Goal: Task Accomplishment & Management: Manage account settings

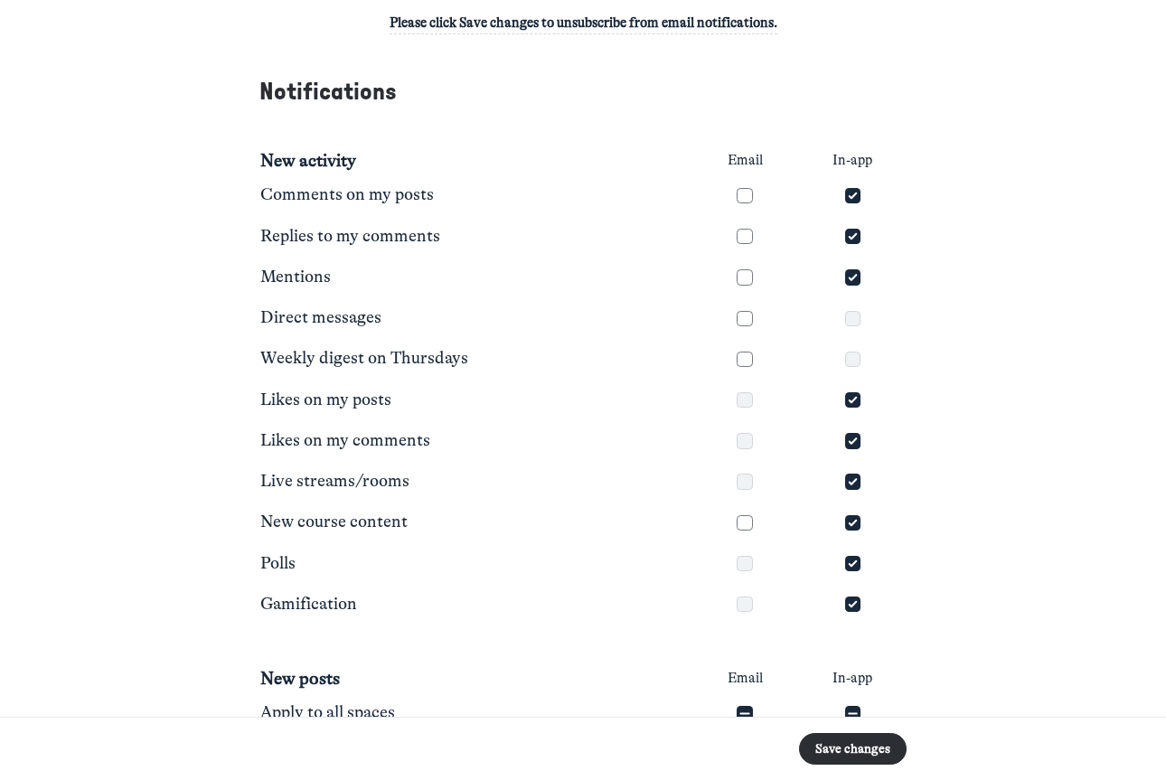
scroll to position [513, 0]
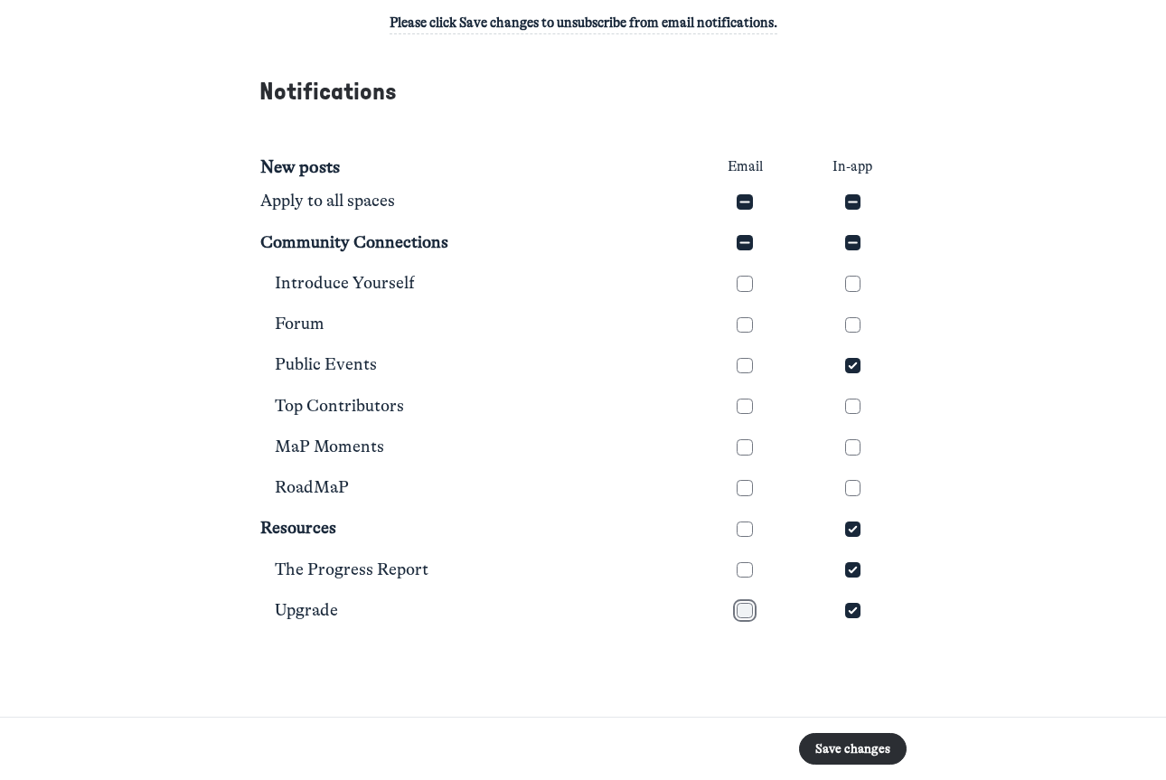
click at [742, 614] on input "checkbox" at bounding box center [744, 610] width 15 height 15
checkbox input "true"
click at [744, 530] on input "checkbox" at bounding box center [744, 529] width 15 height 15
checkbox input "true"
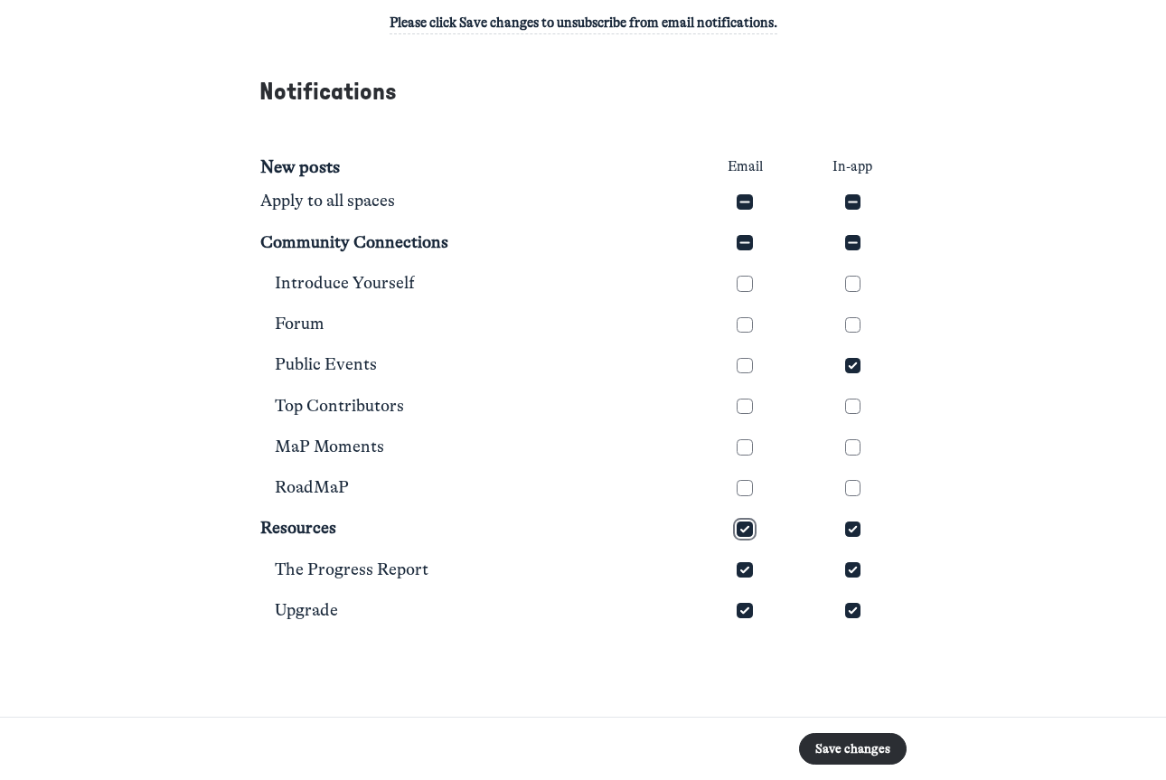
click at [744, 529] on input "checkbox" at bounding box center [744, 529] width 15 height 15
checkbox input "false"
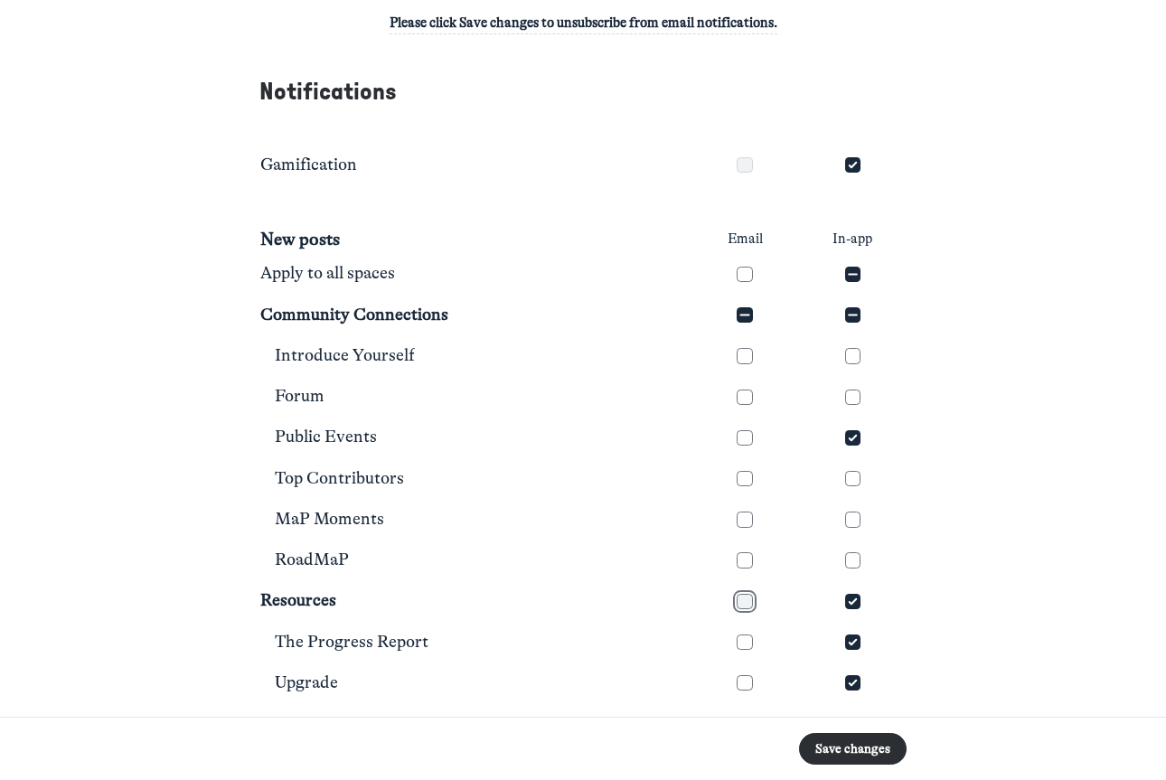
scroll to position [438, 0]
click at [848, 165] on input "checkbox" at bounding box center [852, 165] width 15 height 15
checkbox input "false"
click at [852, 272] on input "checkbox" at bounding box center [852, 275] width 15 height 15
checkbox input "true"
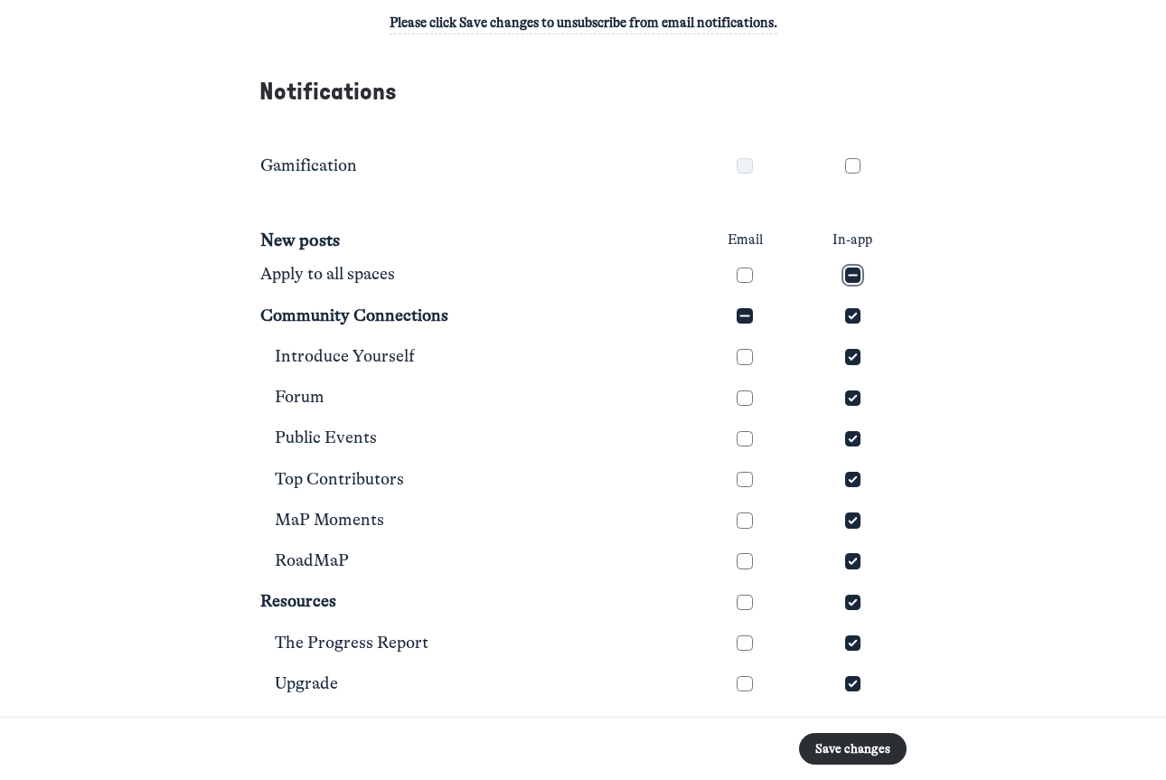
checkbox input "true"
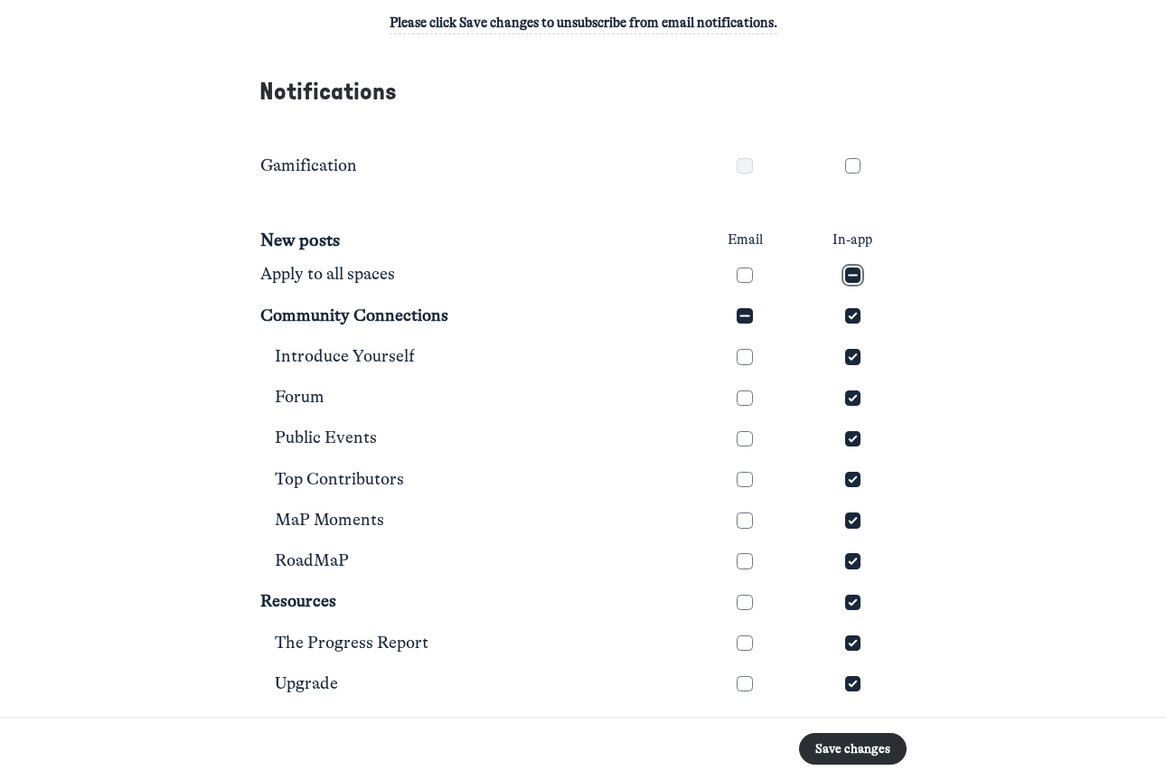
checkbox input "true"
click at [853, 269] on input "checkbox" at bounding box center [852, 275] width 15 height 15
checkbox input "false"
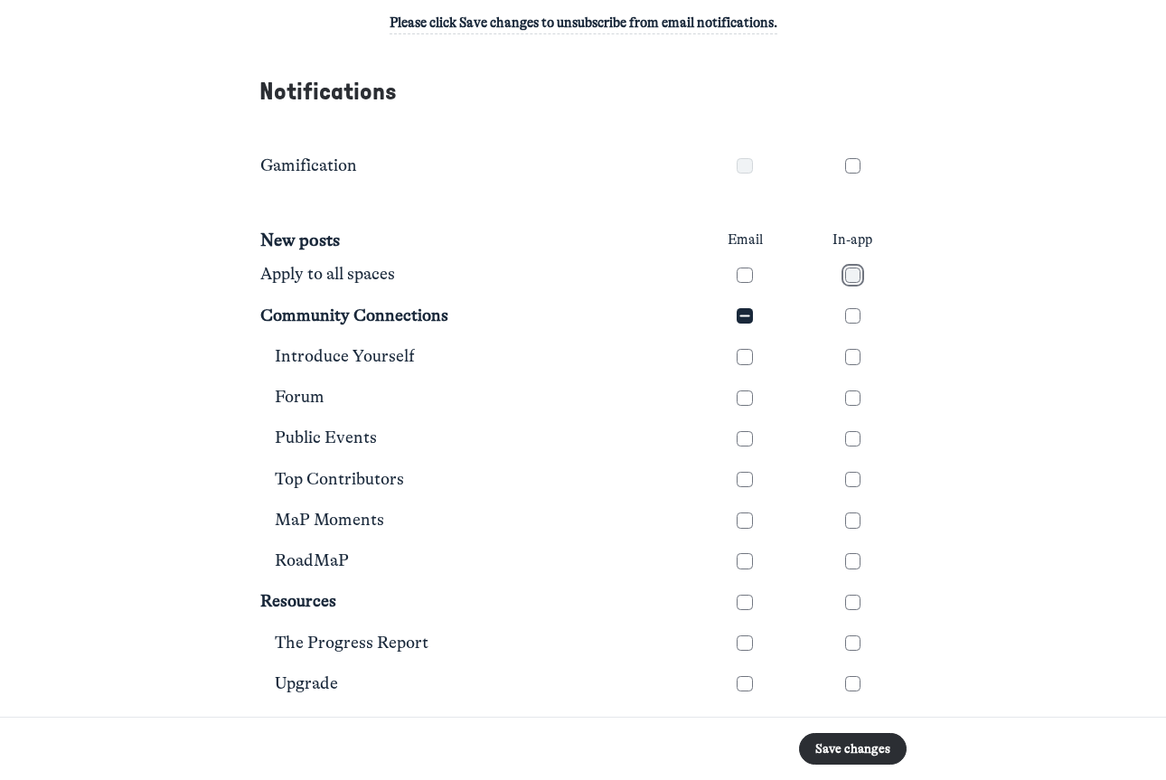
checkbox input "false"
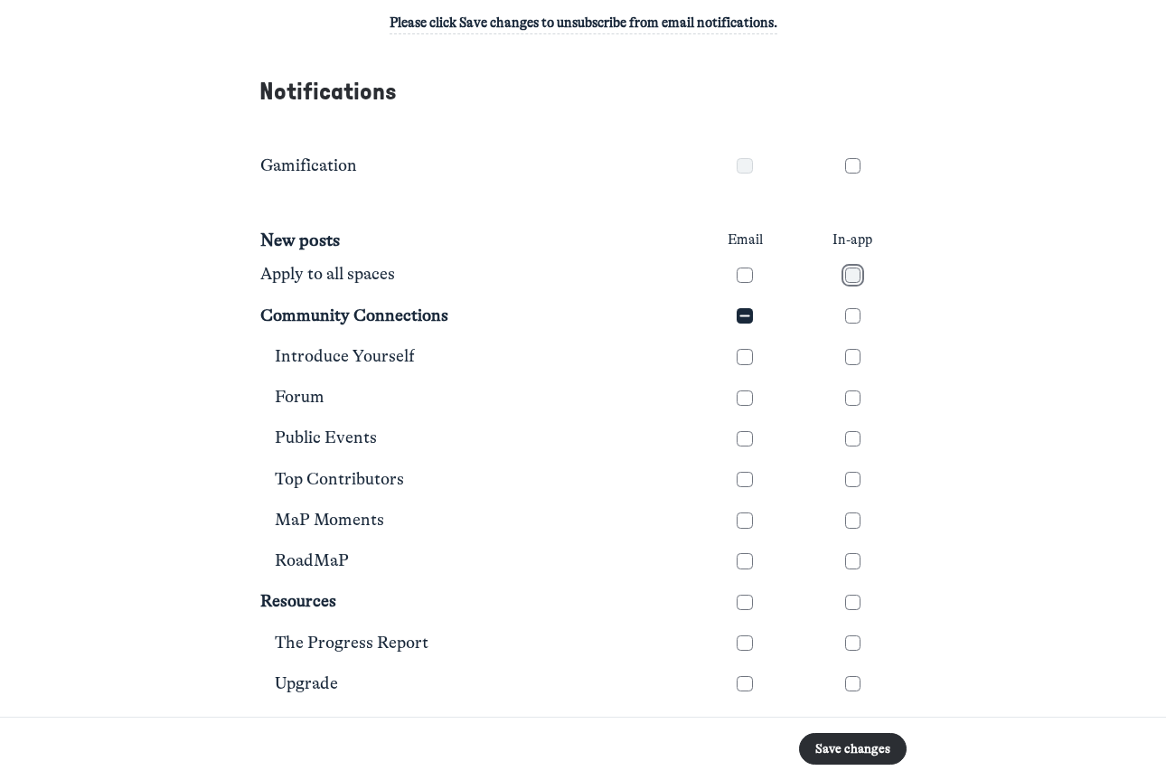
checkbox input "false"
click at [742, 314] on input "checkbox" at bounding box center [744, 315] width 15 height 15
checkbox input "true"
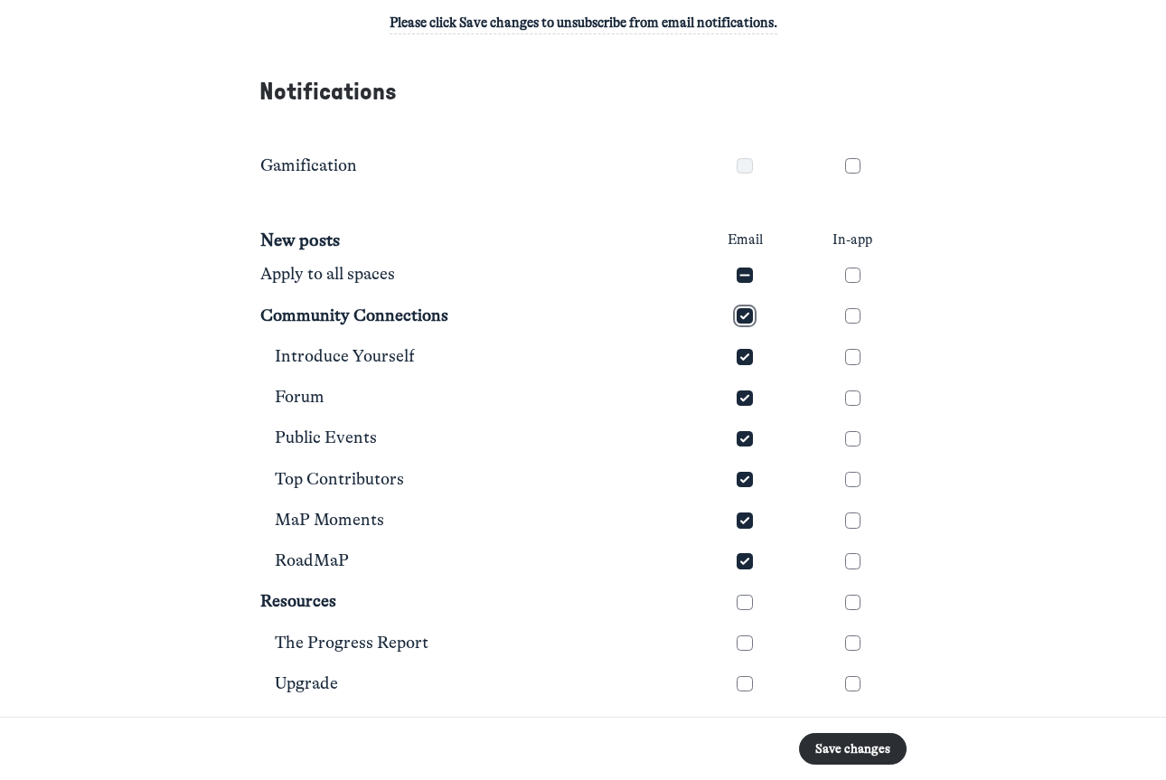
checkbox input "true"
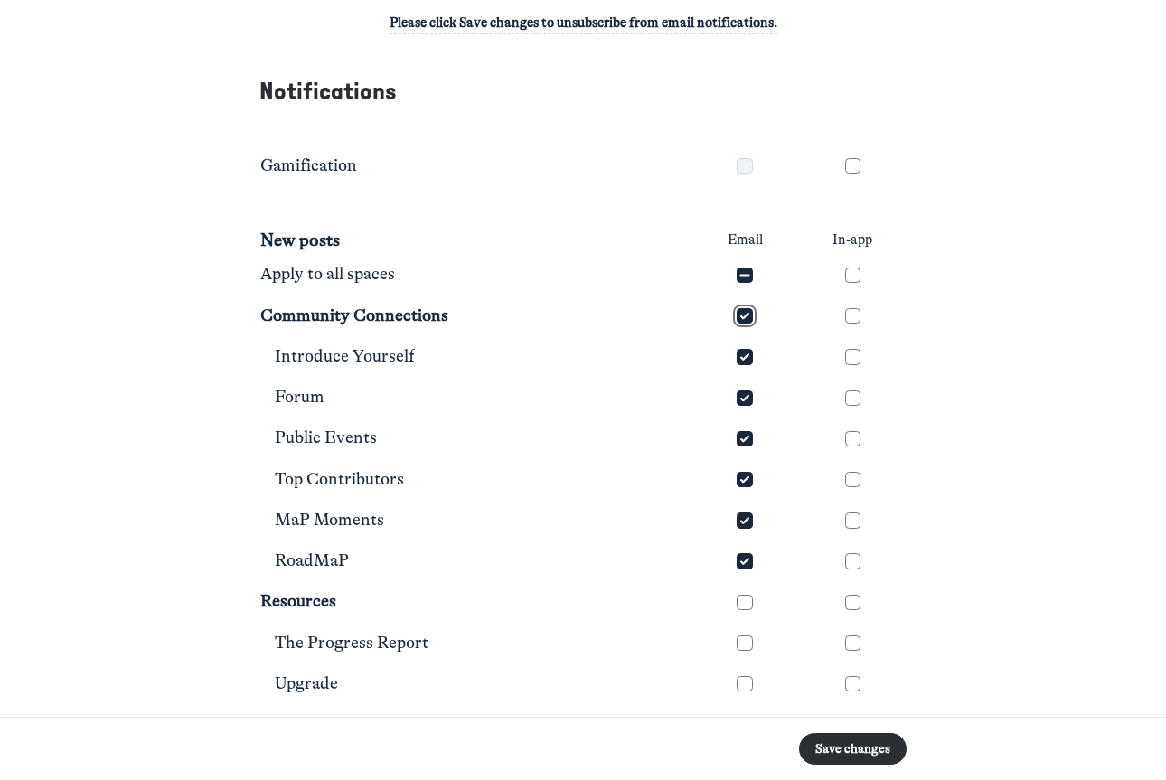
checkbox input "true"
click at [742, 314] on input "checkbox" at bounding box center [744, 315] width 15 height 15
checkbox input "false"
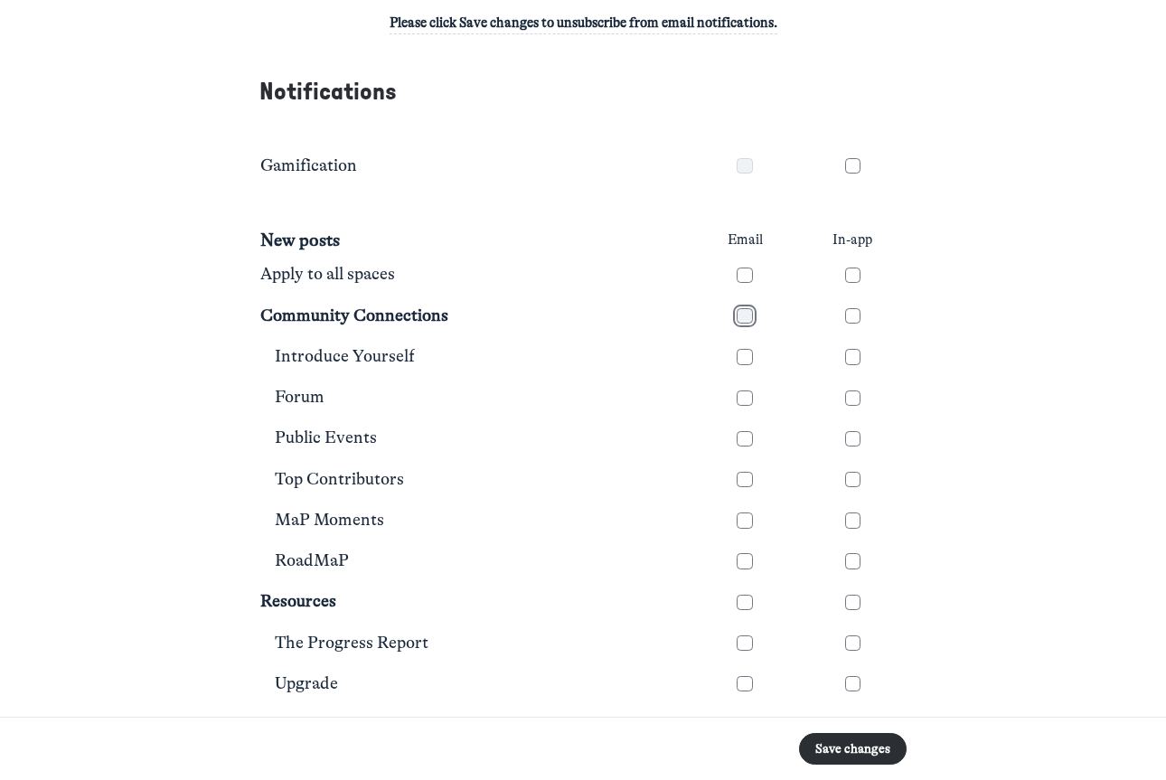
checkbox input "false"
click at [844, 749] on button "Save changes" at bounding box center [853, 749] width 108 height 32
